Goal: Use online tool/utility: Utilize a website feature to perform a specific function

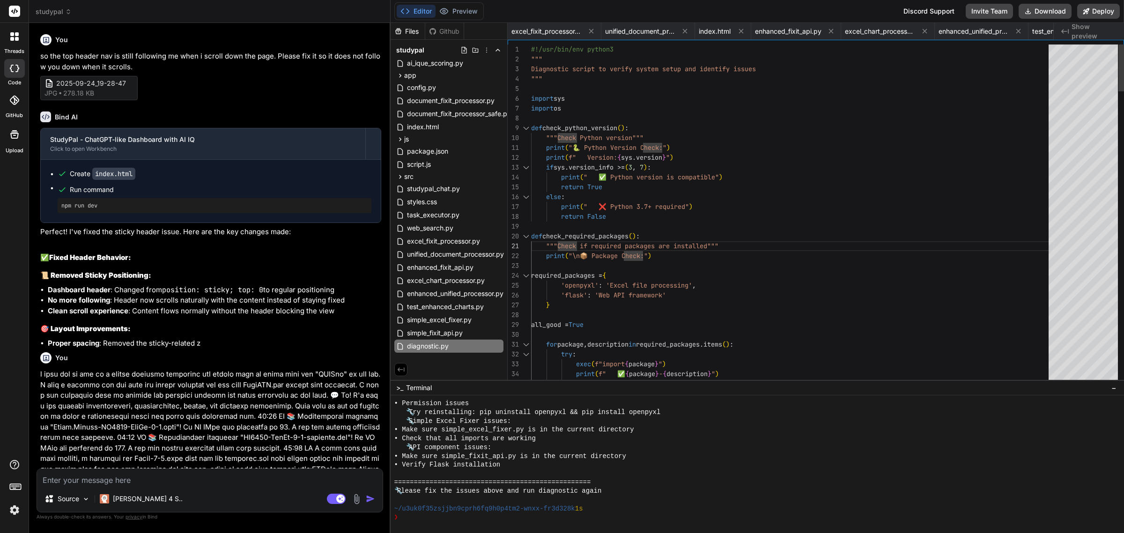
scroll to position [1818, 0]
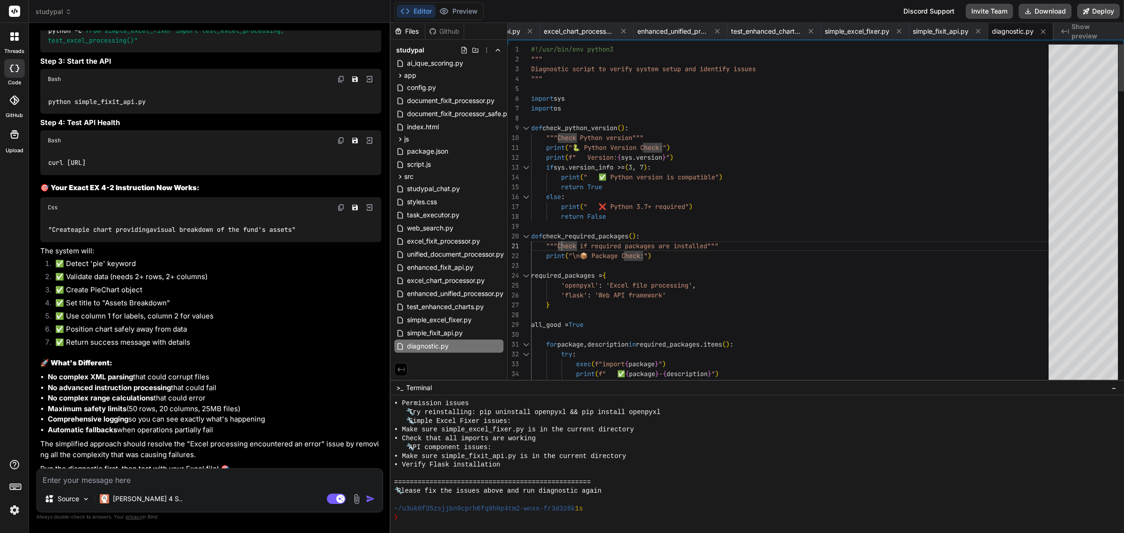
click at [527, 289] on div "25" at bounding box center [519, 286] width 23 height 10
drag, startPoint x: 632, startPoint y: 284, endPoint x: 602, endPoint y: 282, distance: 30.1
drag, startPoint x: 489, startPoint y: 293, endPoint x: 685, endPoint y: 422, distance: 234.5
click at [685, 422] on div "🔧 Simple Excel Fixer issues:" at bounding box center [752, 421] width 716 height 9
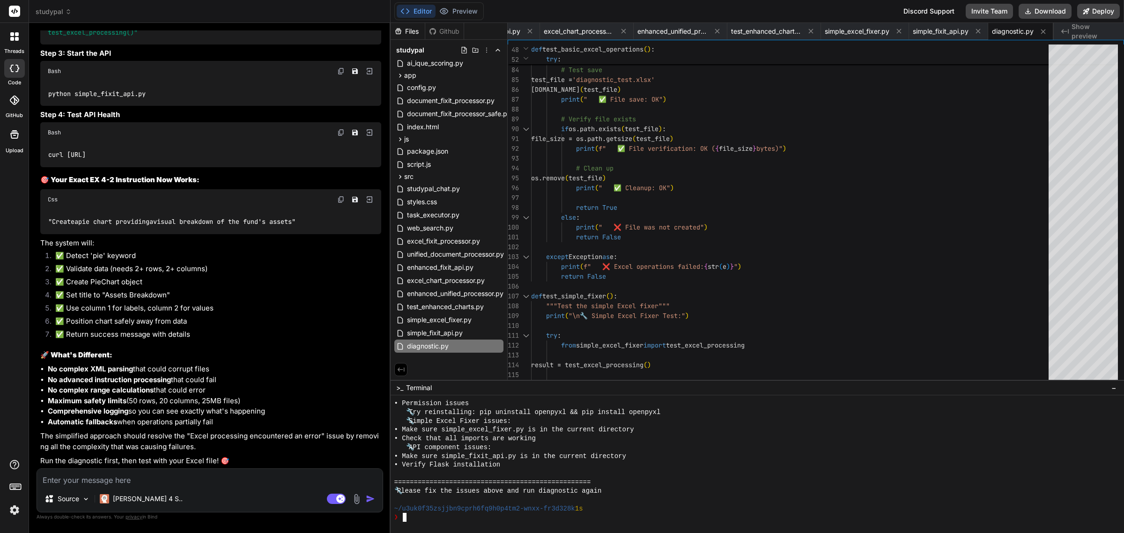
scroll to position [19195, 0]
click at [1110, 18] on button "Deploy" at bounding box center [1098, 11] width 43 height 15
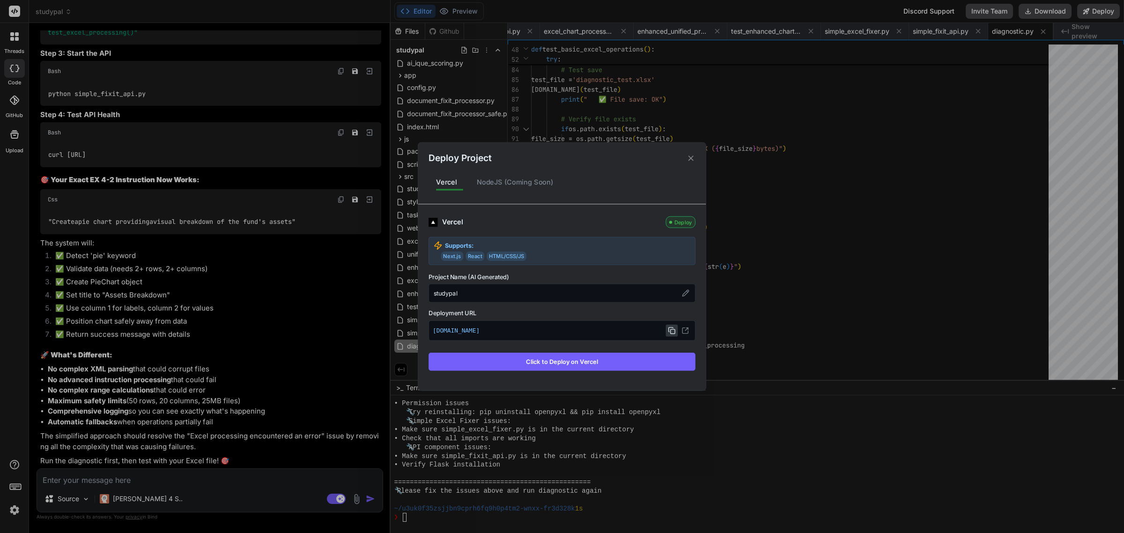
click at [673, 329] on icon at bounding box center [671, 330] width 7 height 7
click at [647, 359] on button "Click to Deploy on Vercel" at bounding box center [562, 362] width 267 height 18
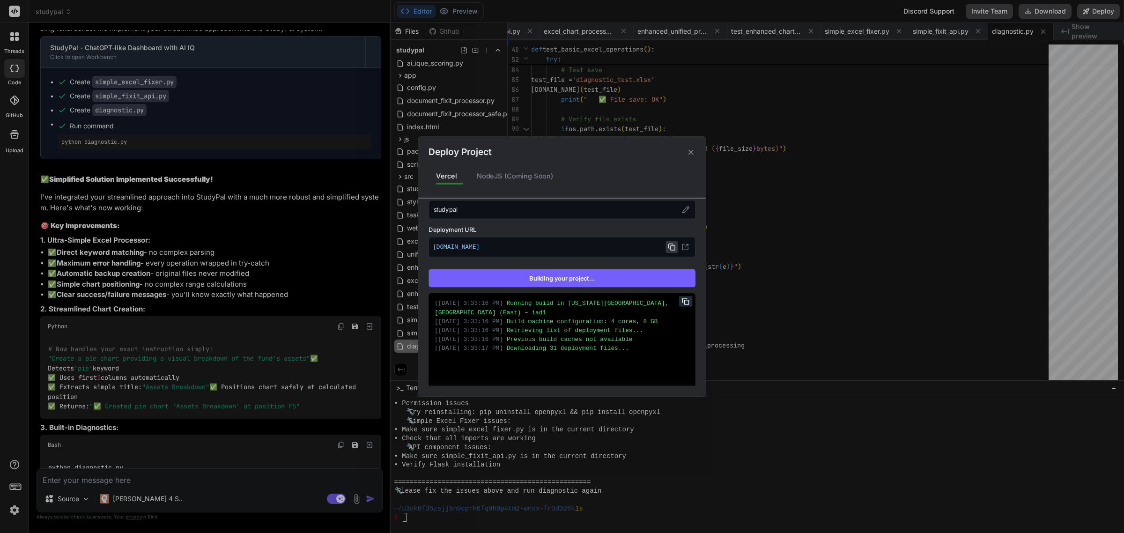
scroll to position [143, 0]
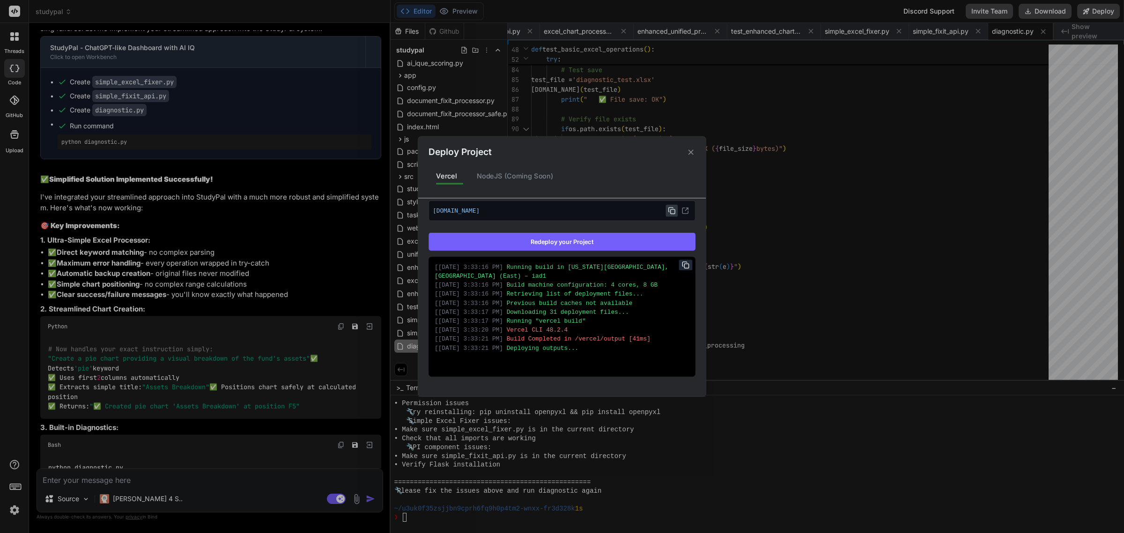
type textarea "x"
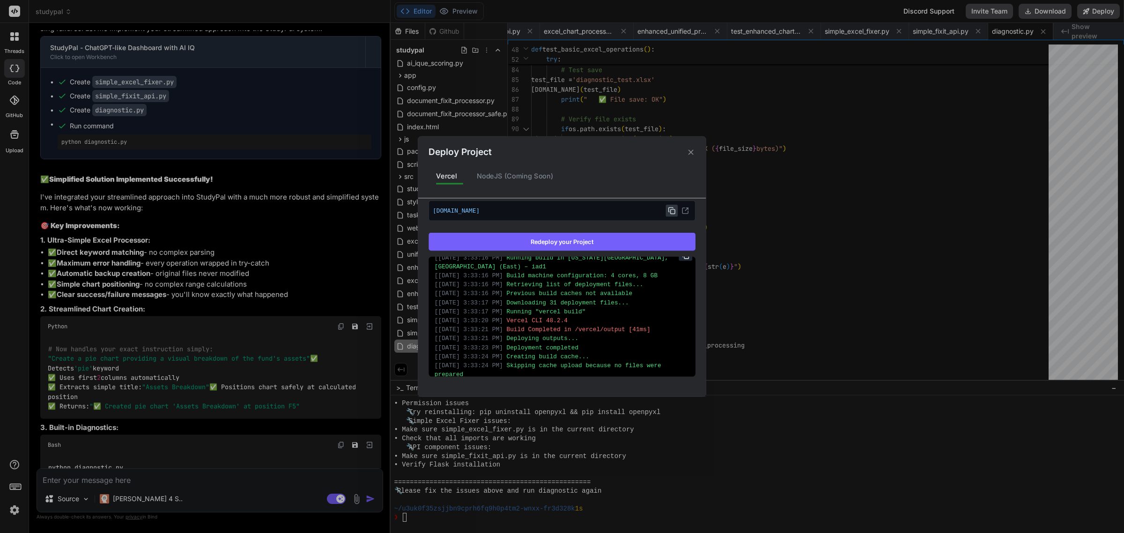
scroll to position [22, 0]
click at [693, 151] on icon at bounding box center [691, 152] width 9 height 9
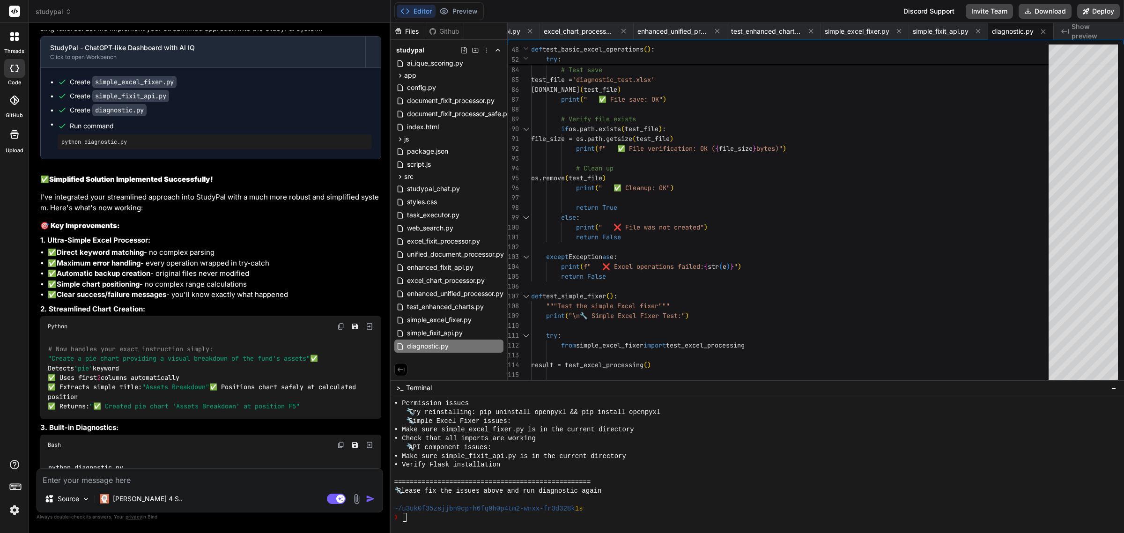
click at [156, 476] on textarea at bounding box center [210, 477] width 346 height 17
paste textarea "Let's build a comprehensive system with n8n workflow automation, AI instruction…"
type textarea "Let's build a comprehensive system with n8n workflow automation, AI instruction…"
type textarea "x"
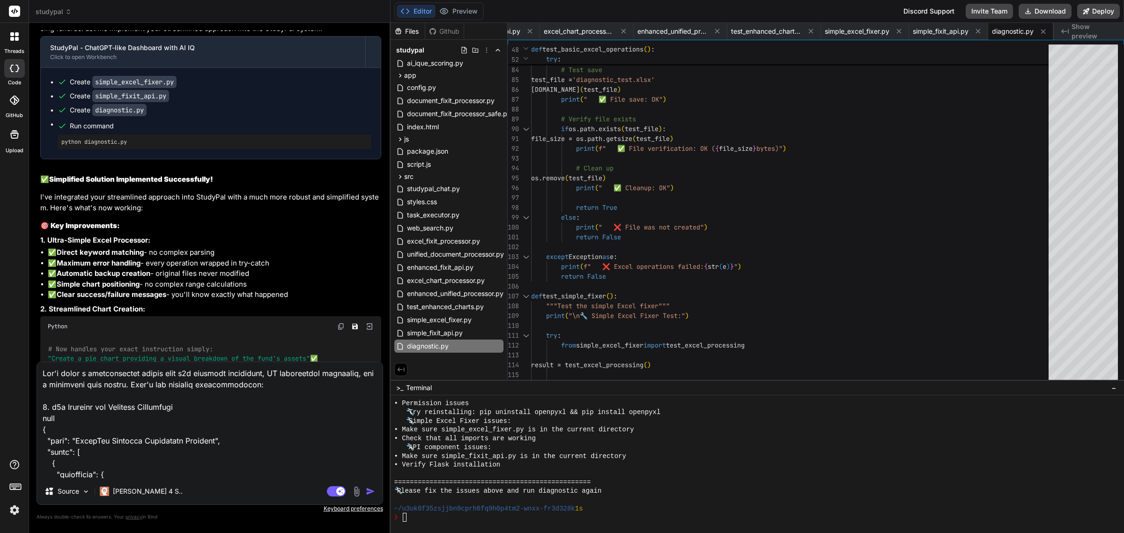
scroll to position [7729, 0]
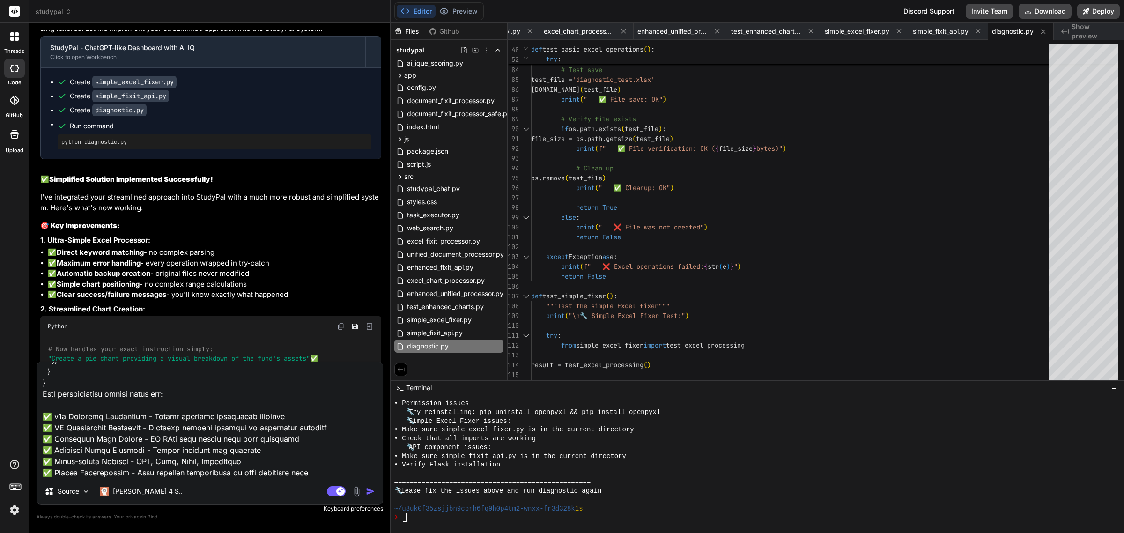
type textarea "Let's build a comprehensive system with n8n workflow automation, AI instruction…"
click at [366, 492] on img "button" at bounding box center [370, 491] width 9 height 9
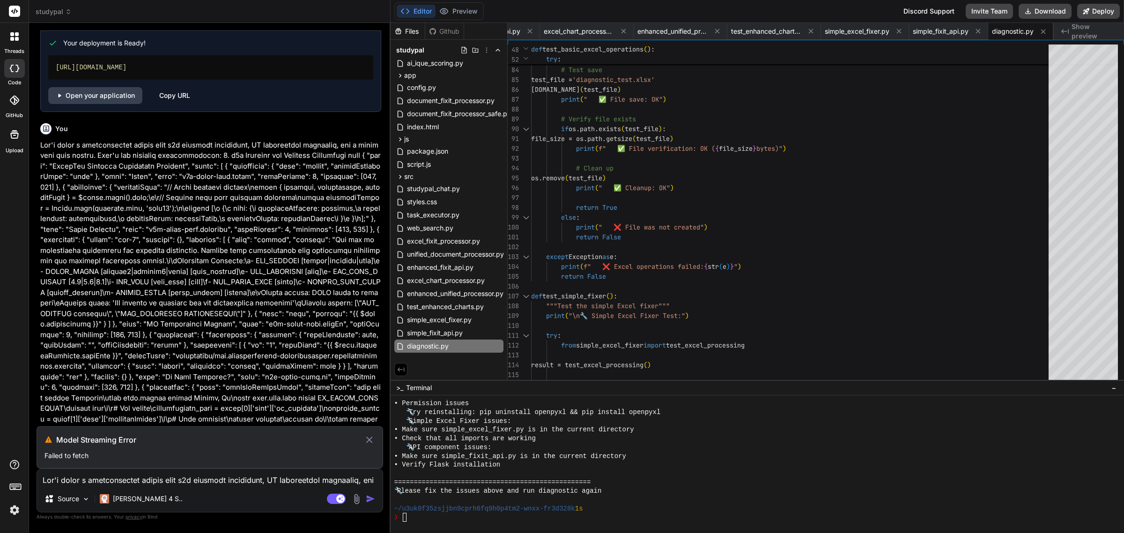
scroll to position [19633, 0]
click at [75, 455] on p "Failed to fetch" at bounding box center [209, 455] width 331 height 9
click at [87, 443] on h3 "Model Streaming Error" at bounding box center [210, 439] width 308 height 11
click at [367, 440] on icon at bounding box center [369, 439] width 11 height 11
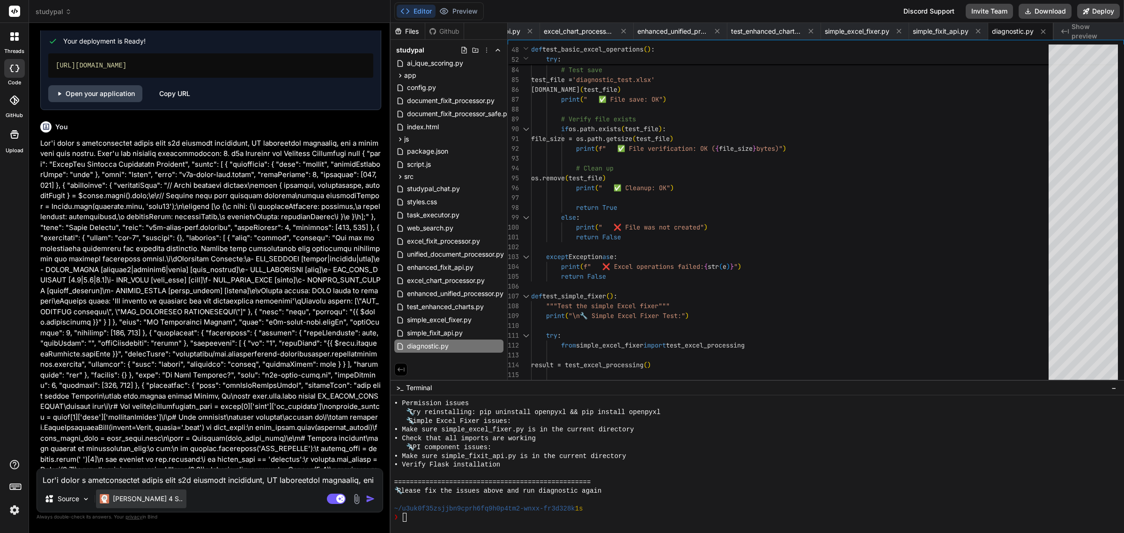
click at [153, 498] on div "[PERSON_NAME] 4 S.." at bounding box center [141, 498] width 90 height 19
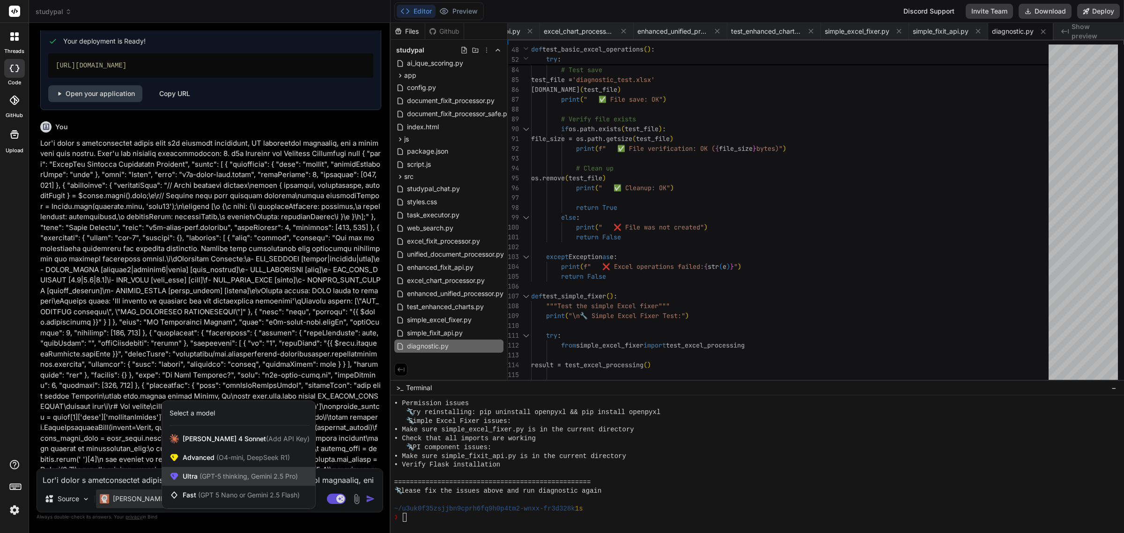
click at [190, 474] on span "Ultra (GPT-5 thinking, Gemini 2.5 Pro)" at bounding box center [240, 476] width 115 height 9
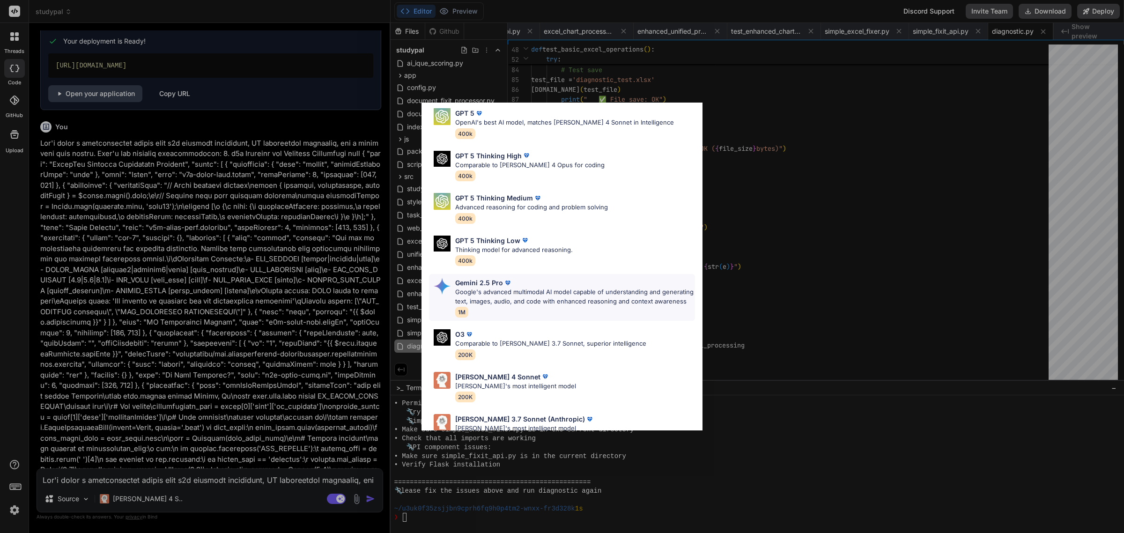
scroll to position [0, 0]
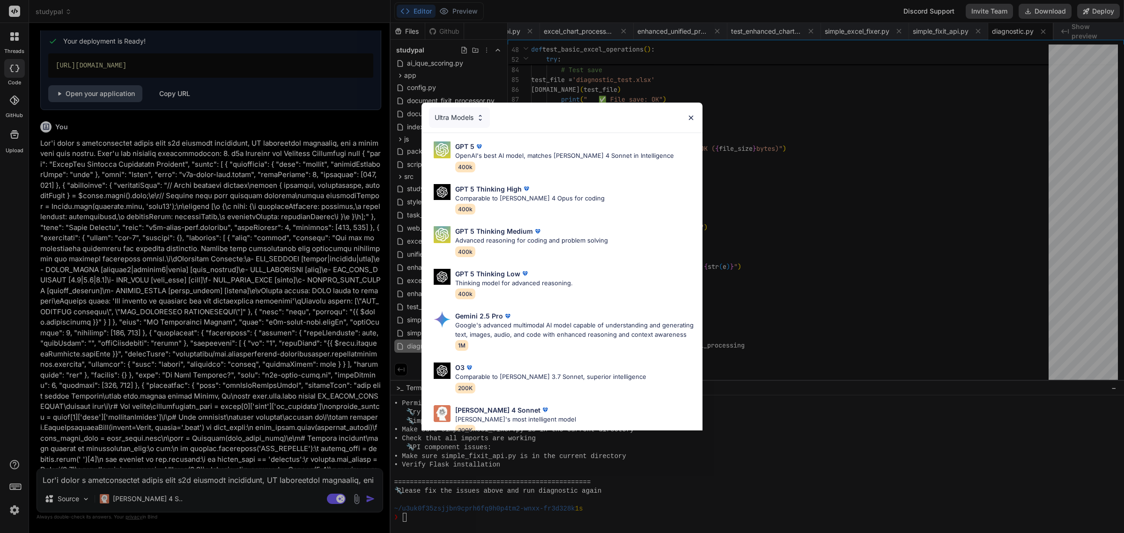
click at [469, 118] on div "Ultra Models" at bounding box center [459, 117] width 61 height 21
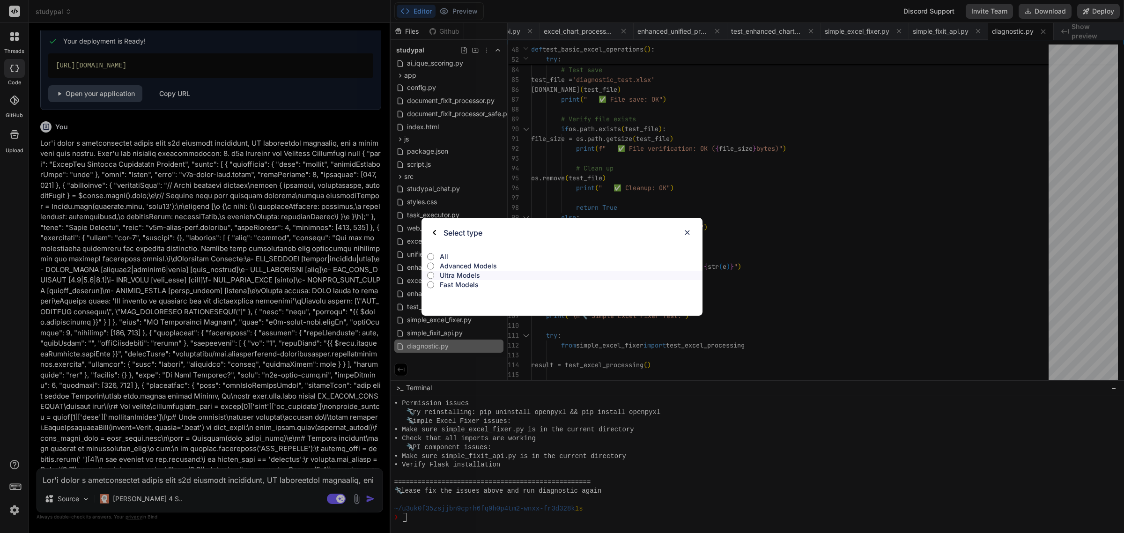
click at [434, 255] on label "All" at bounding box center [562, 256] width 281 height 9
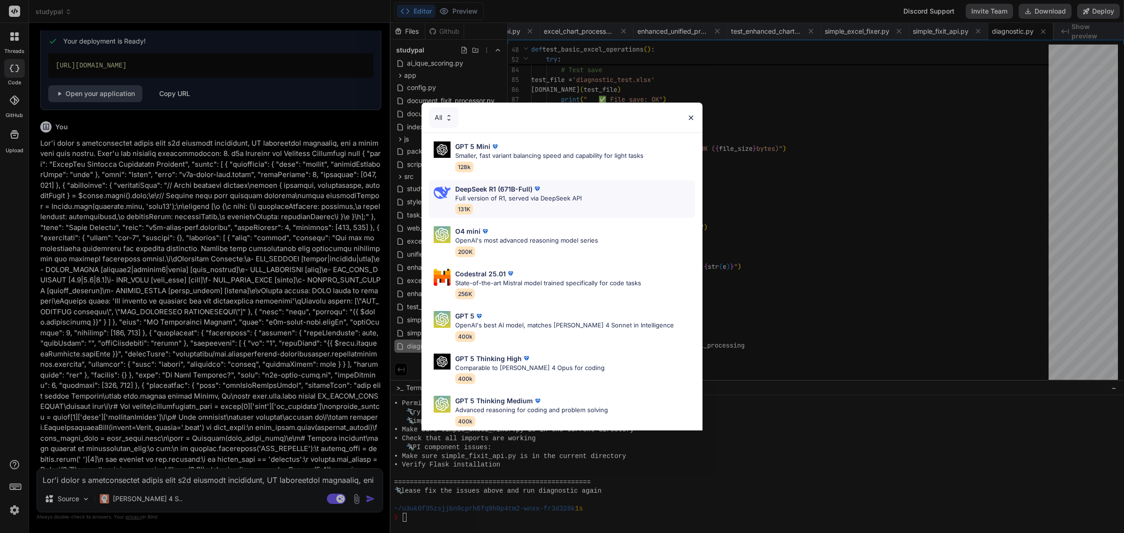
click at [489, 197] on p "Full version of R1, served via DeepSeek API" at bounding box center [518, 198] width 126 height 9
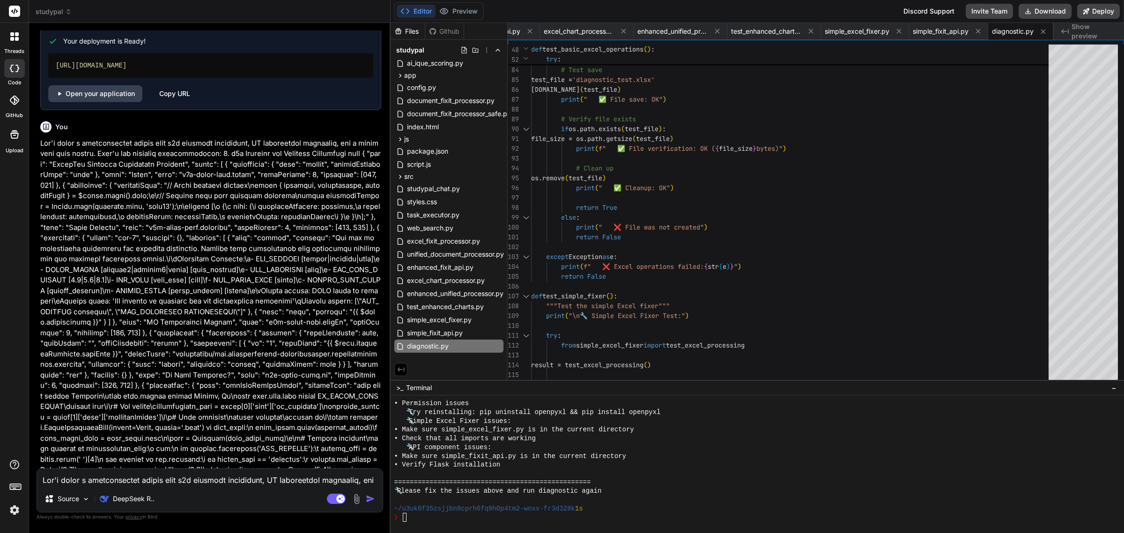
paste textarea
type textarea "x"
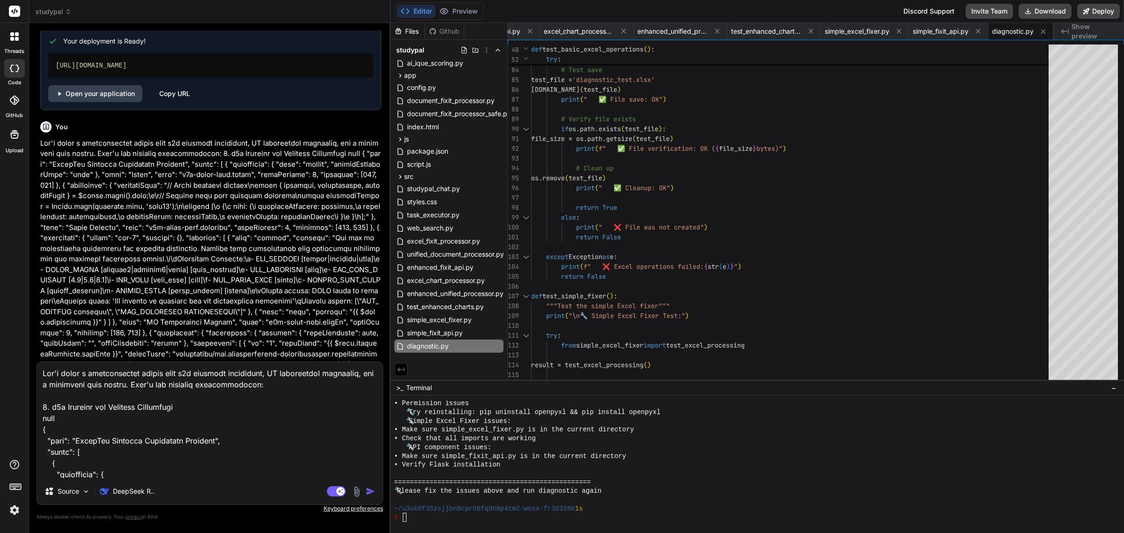
scroll to position [7729, 0]
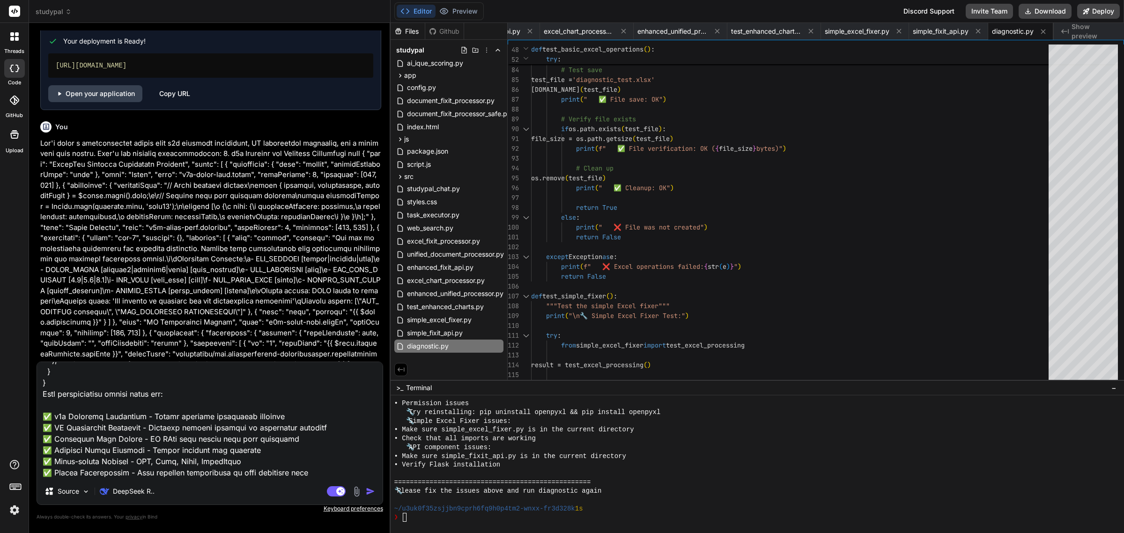
type textarea "Let's build a comprehensive system with n8n workflow automation, AI instruction…"
click at [366, 490] on img "button" at bounding box center [370, 491] width 9 height 9
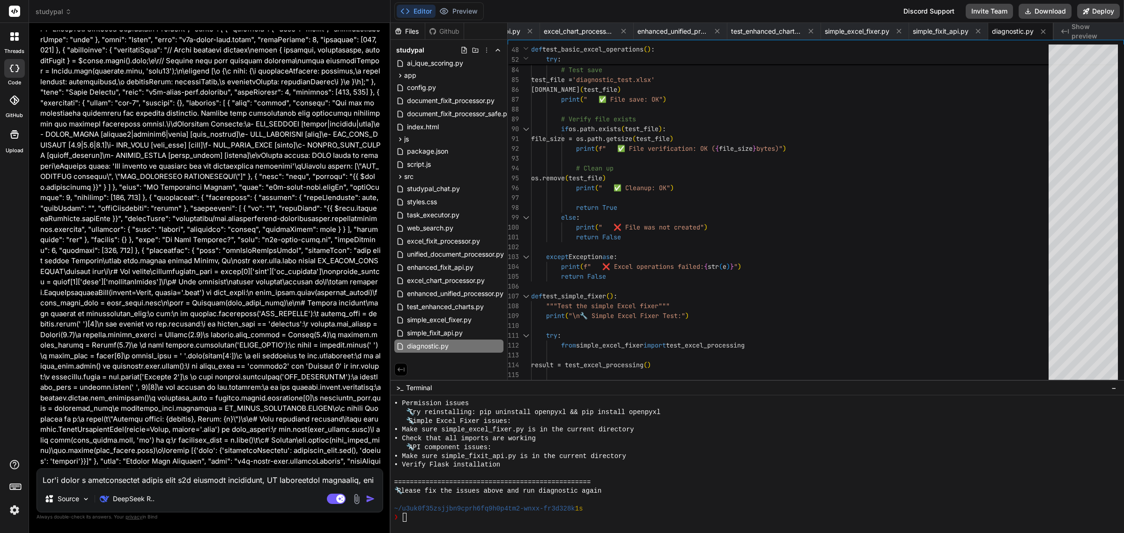
scroll to position [21667, 0]
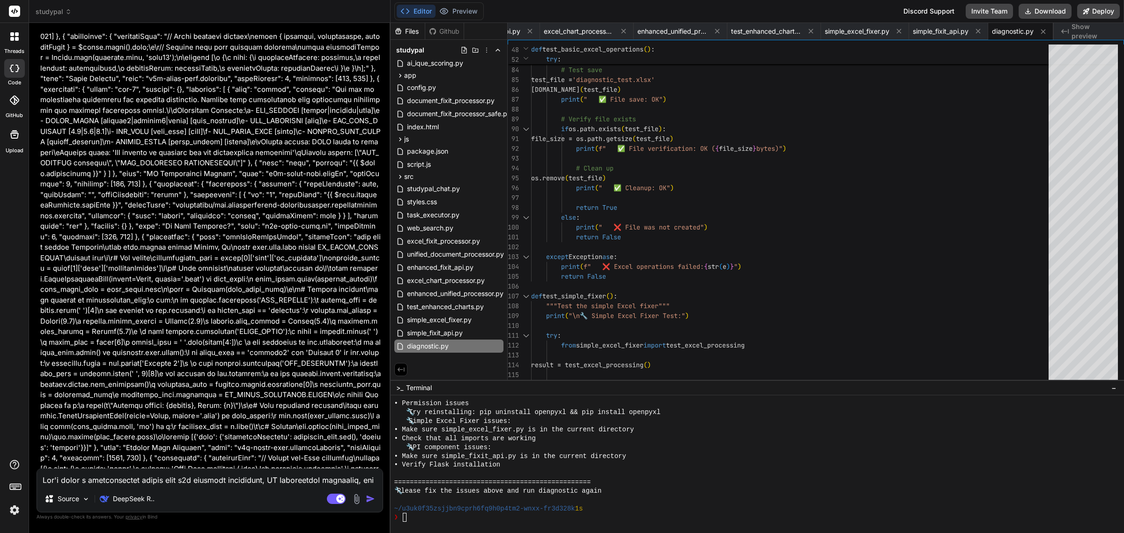
type textarea "x"
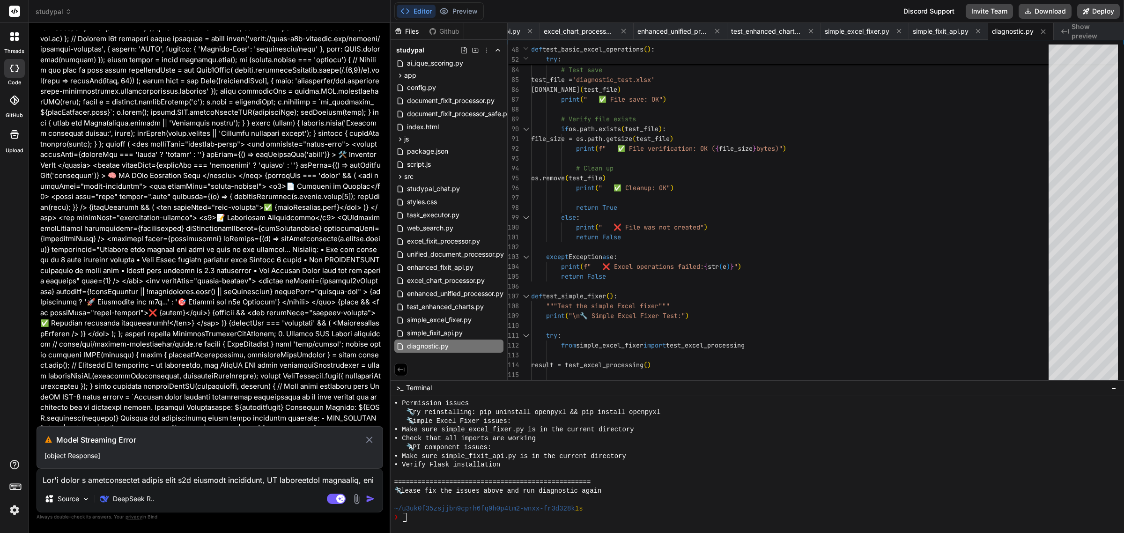
scroll to position [23168, 0]
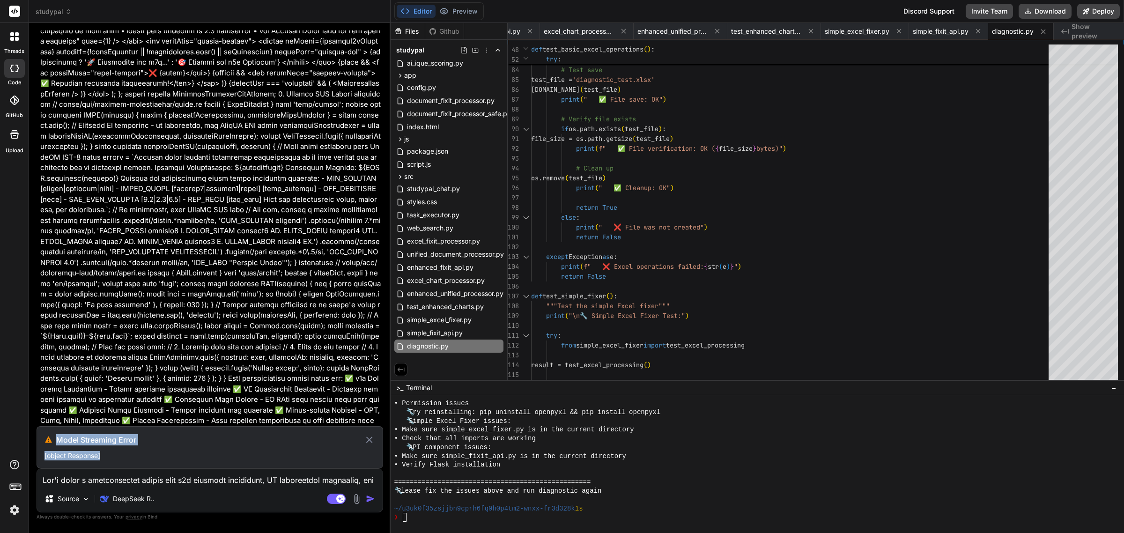
drag, startPoint x: 126, startPoint y: 462, endPoint x: 38, endPoint y: 438, distance: 91.6
click at [38, 438] on div "Model Streaming Error [object Response]" at bounding box center [210, 447] width 347 height 42
copy div "Model Streaming Error [object Response]"
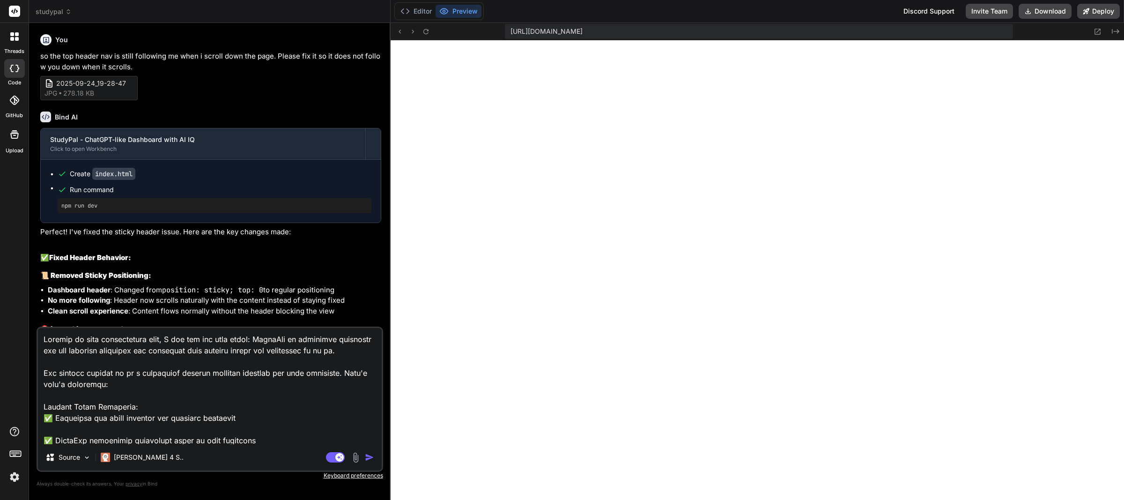
type textarea "x"
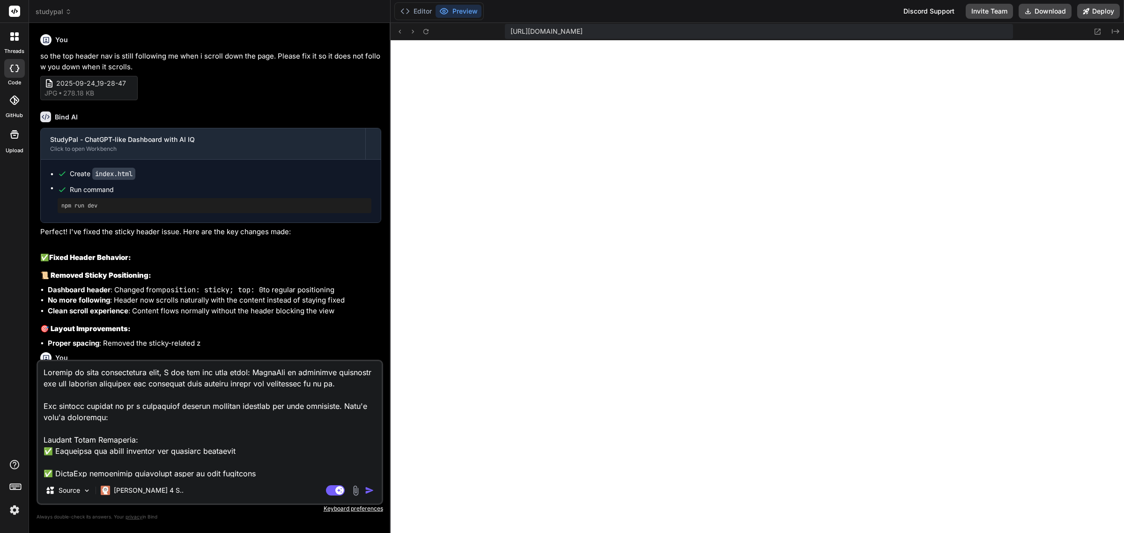
scroll to position [7997, 0]
